Goal: Task Accomplishment & Management: Manage account settings

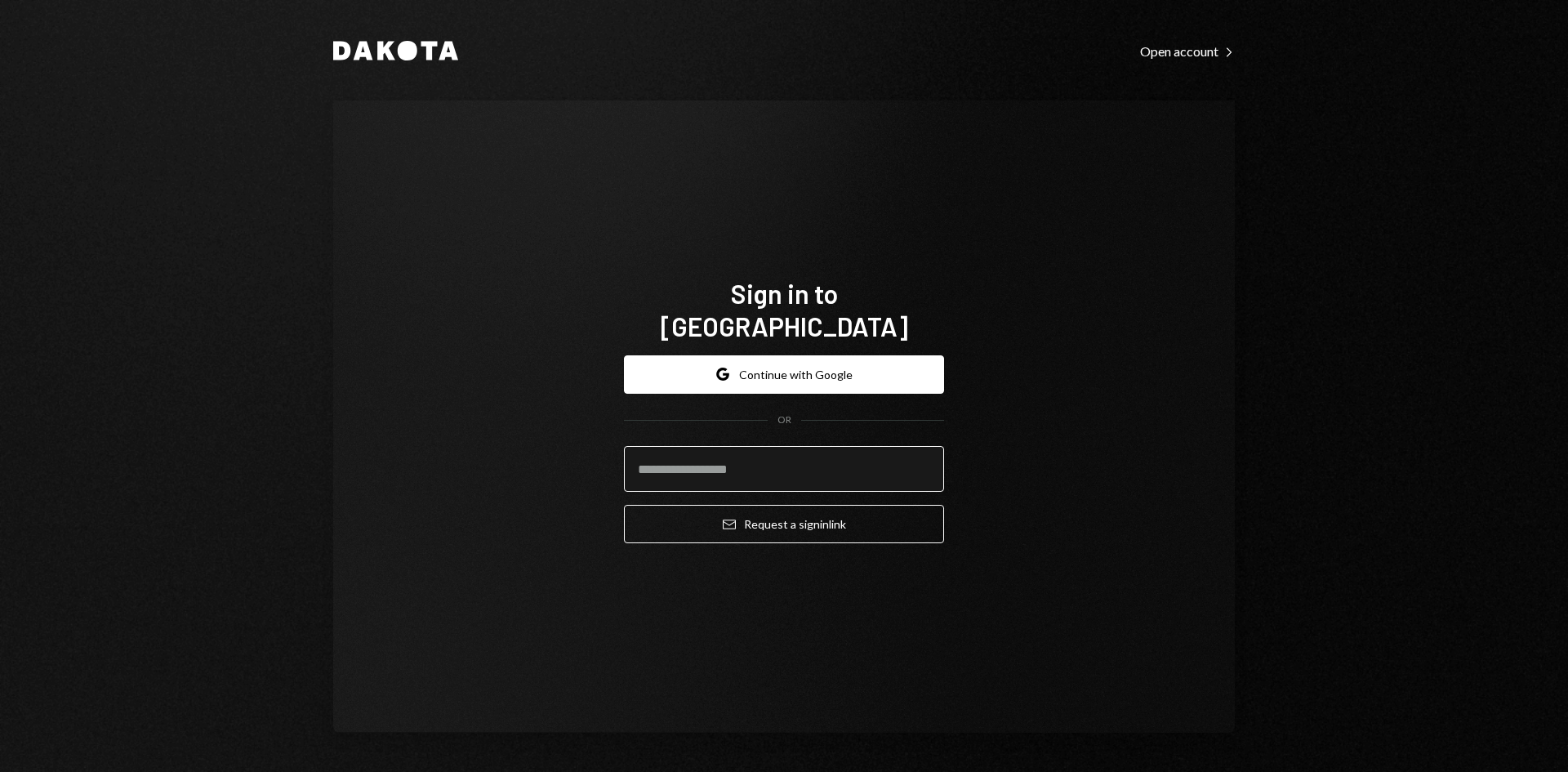
click at [795, 462] on input "email" at bounding box center [784, 468] width 320 height 45
type input "**********"
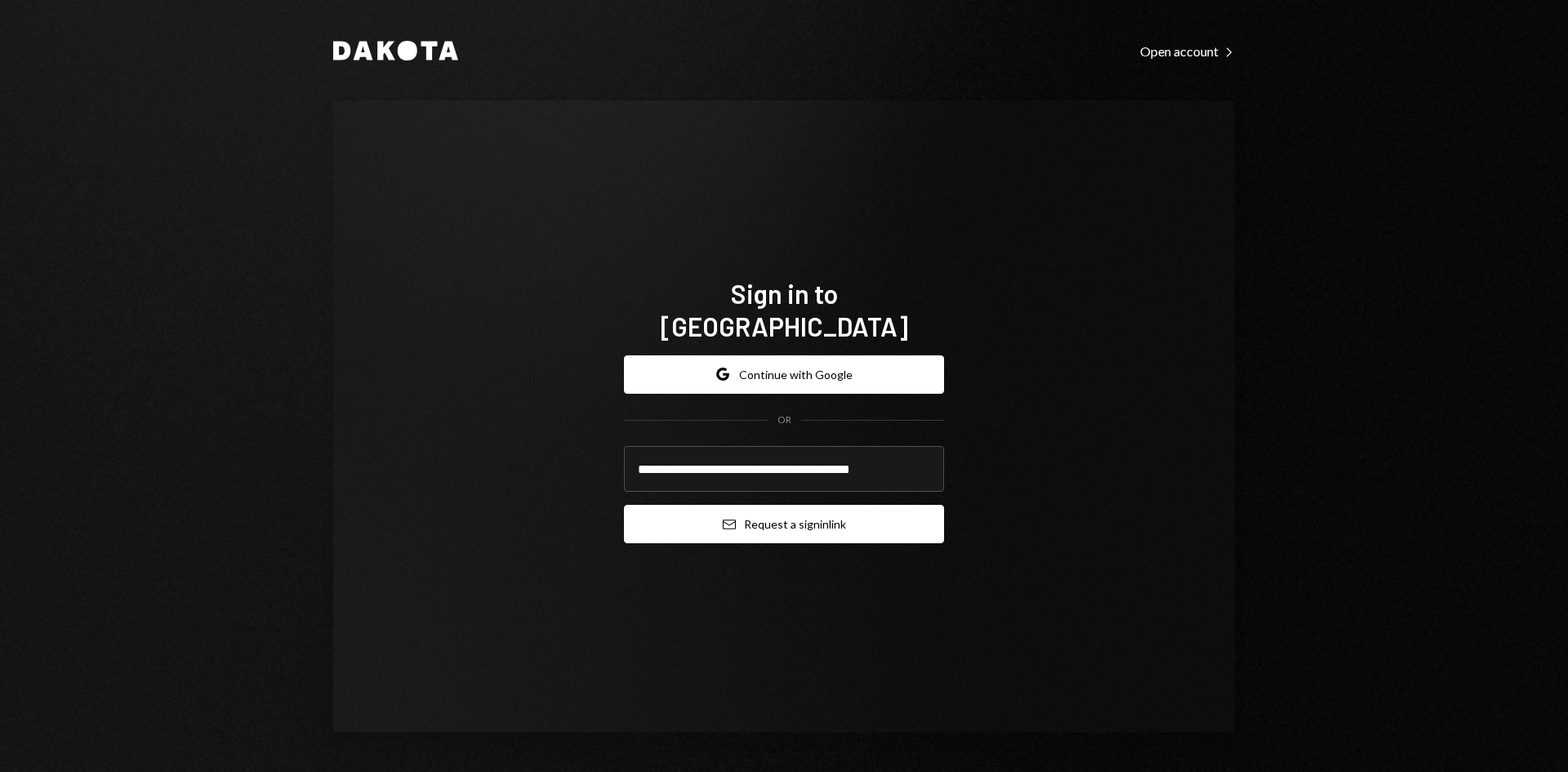
click at [814, 505] on button "Email Request a sign in link" at bounding box center [784, 524] width 320 height 38
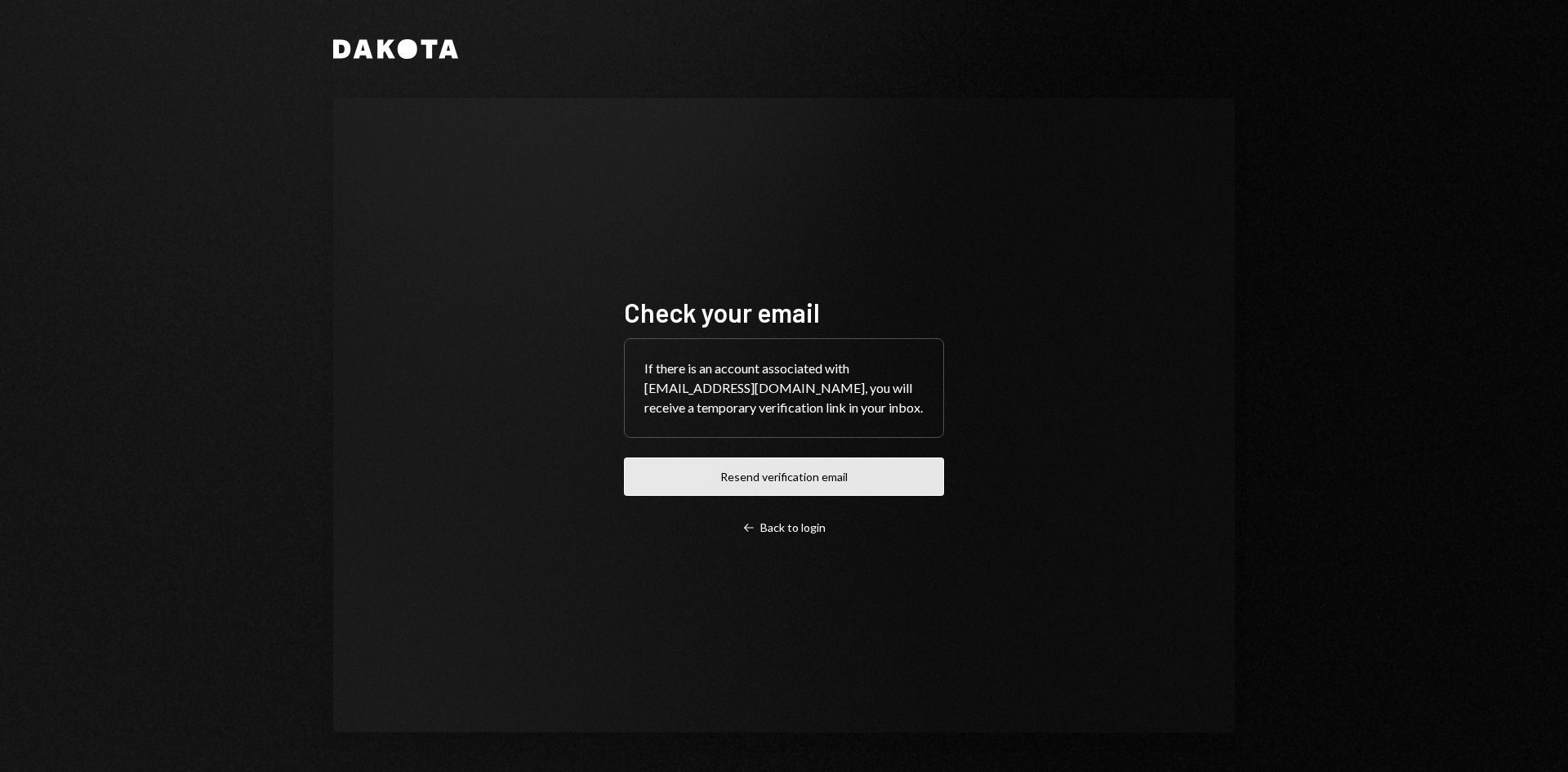
click at [850, 487] on button "Resend verification email" at bounding box center [784, 476] width 320 height 38
